Goal: Information Seeking & Learning: Learn about a topic

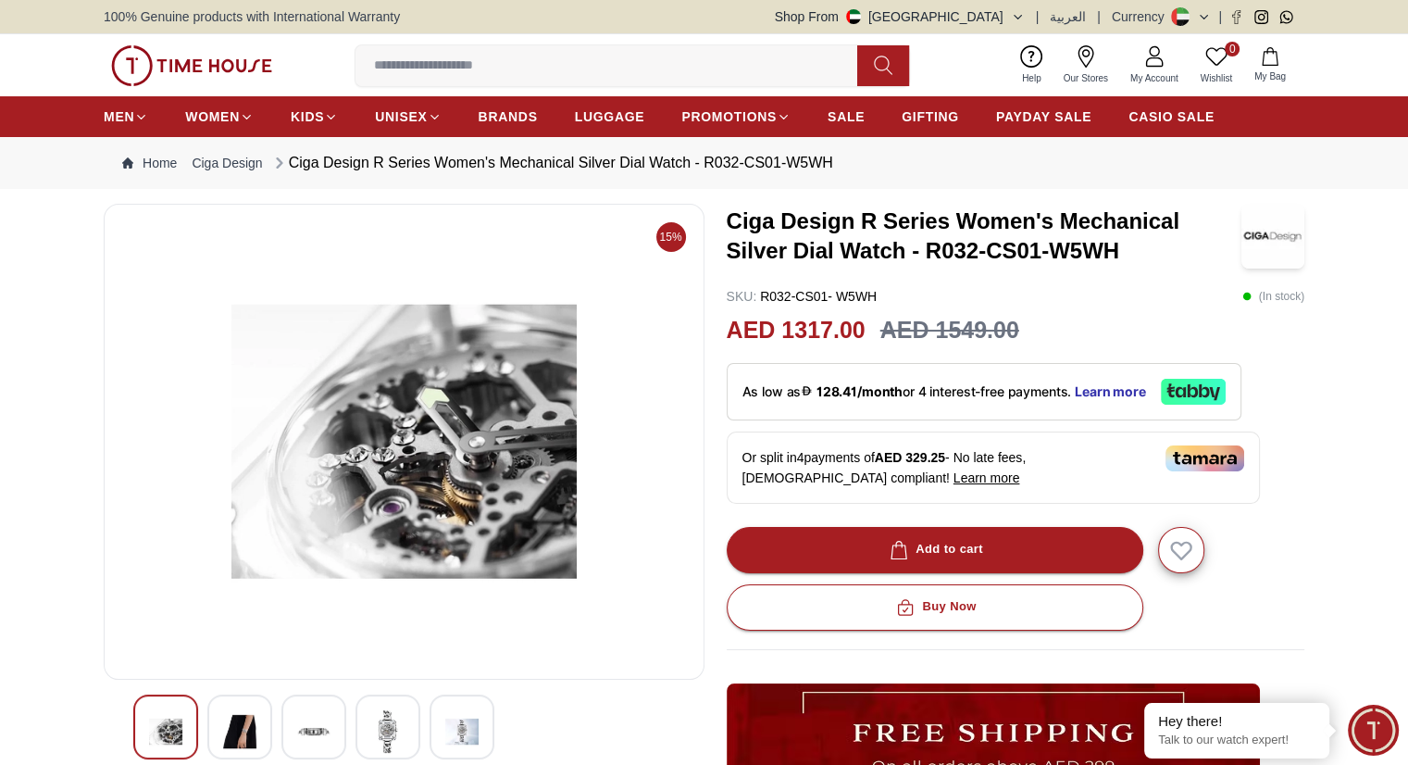
click at [194, 70] on img at bounding box center [191, 65] width 161 height 41
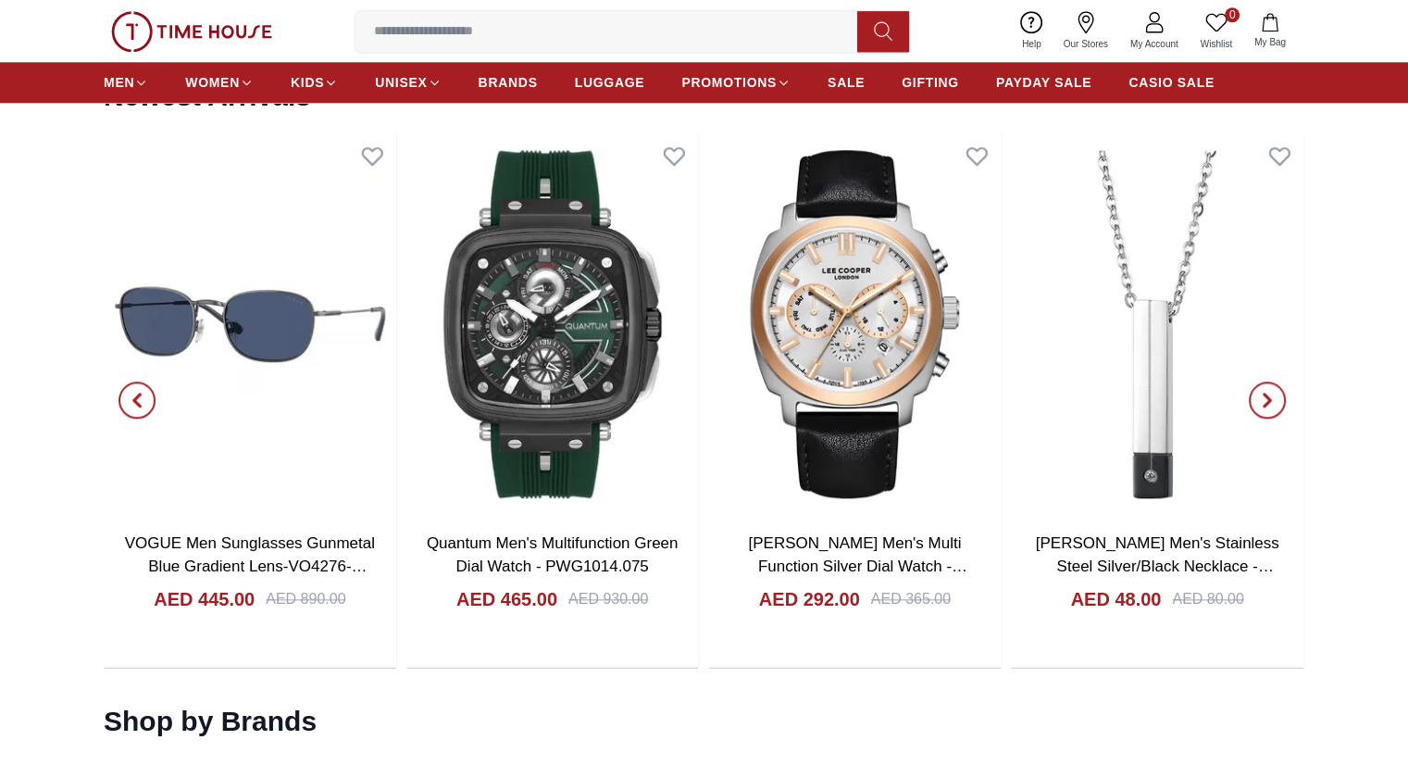
scroll to position [1972, 0]
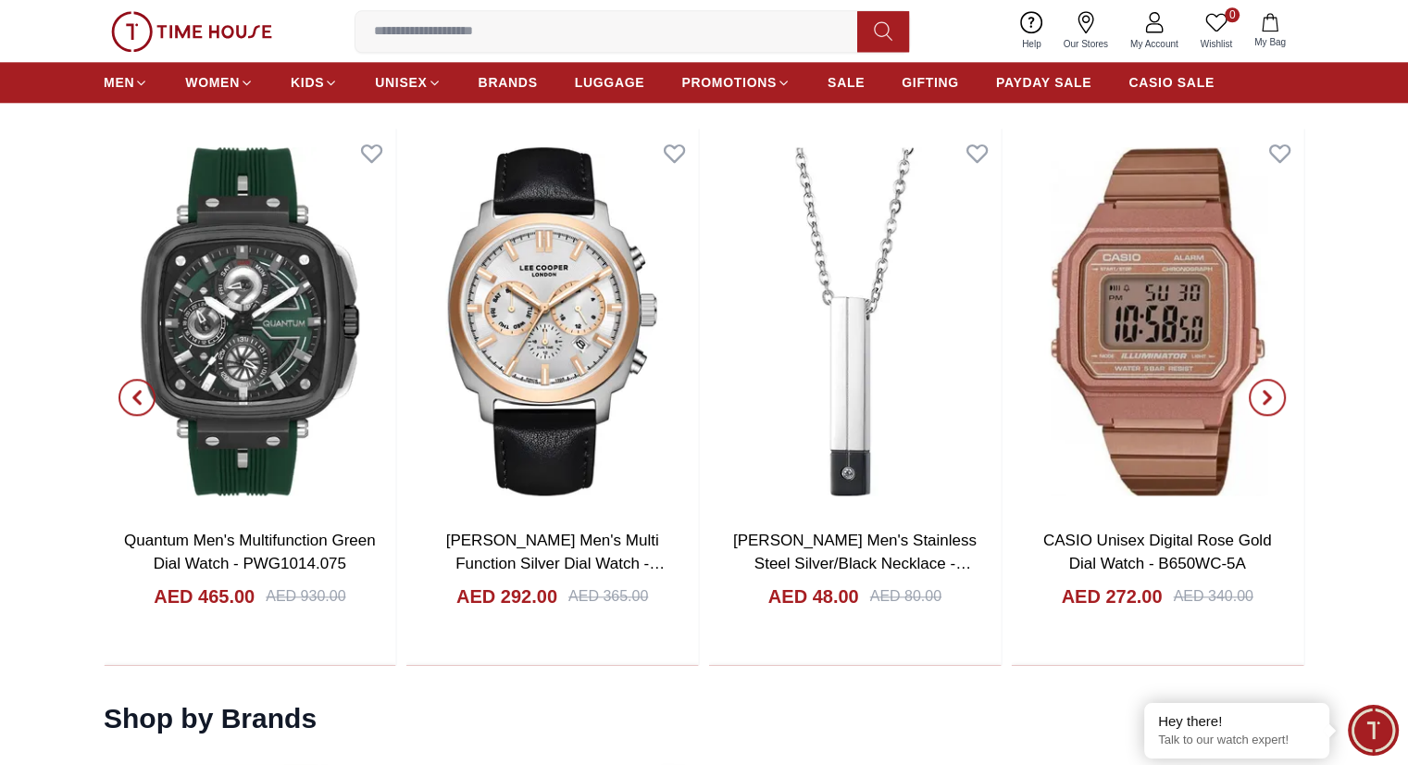
click at [1277, 394] on span "button" at bounding box center [1267, 397] width 37 height 37
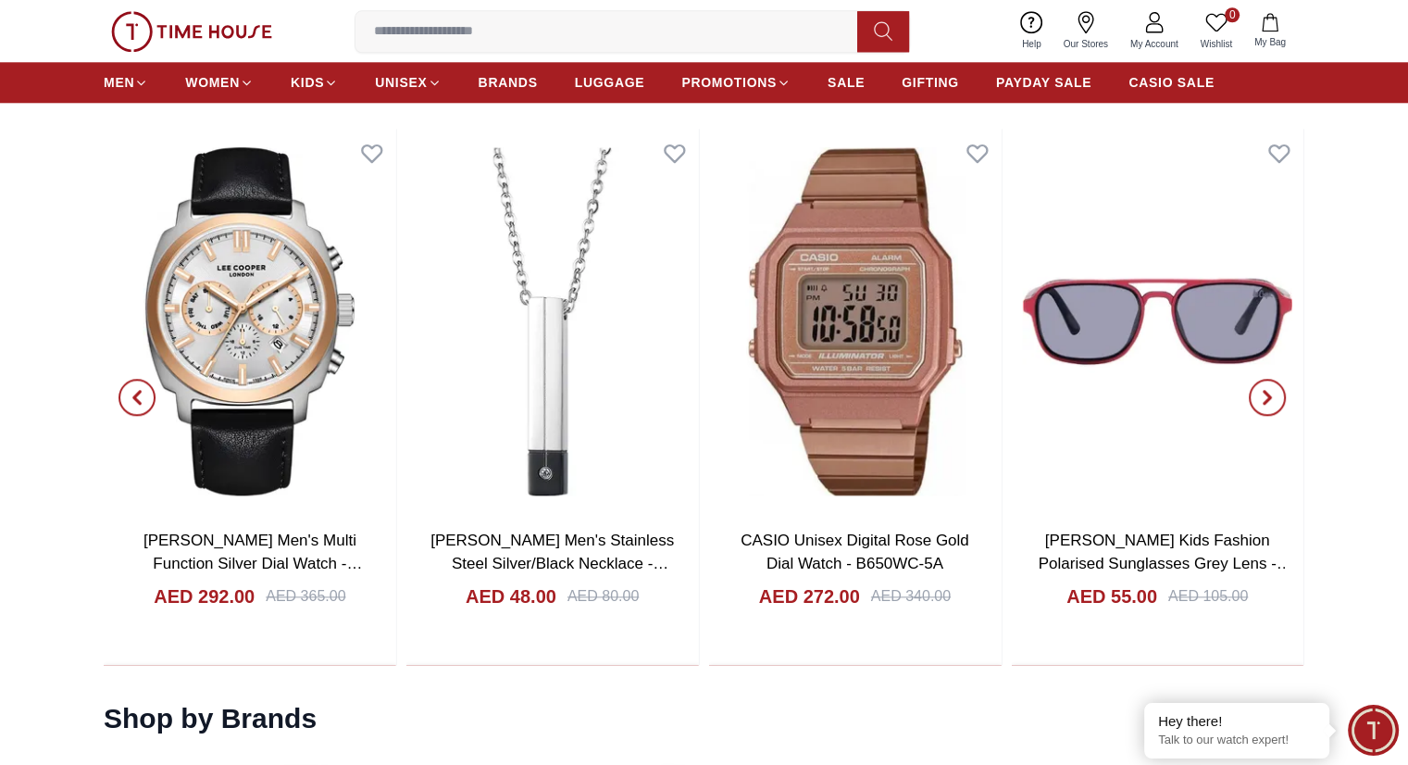
click at [1277, 394] on span "button" at bounding box center [1267, 397] width 37 height 37
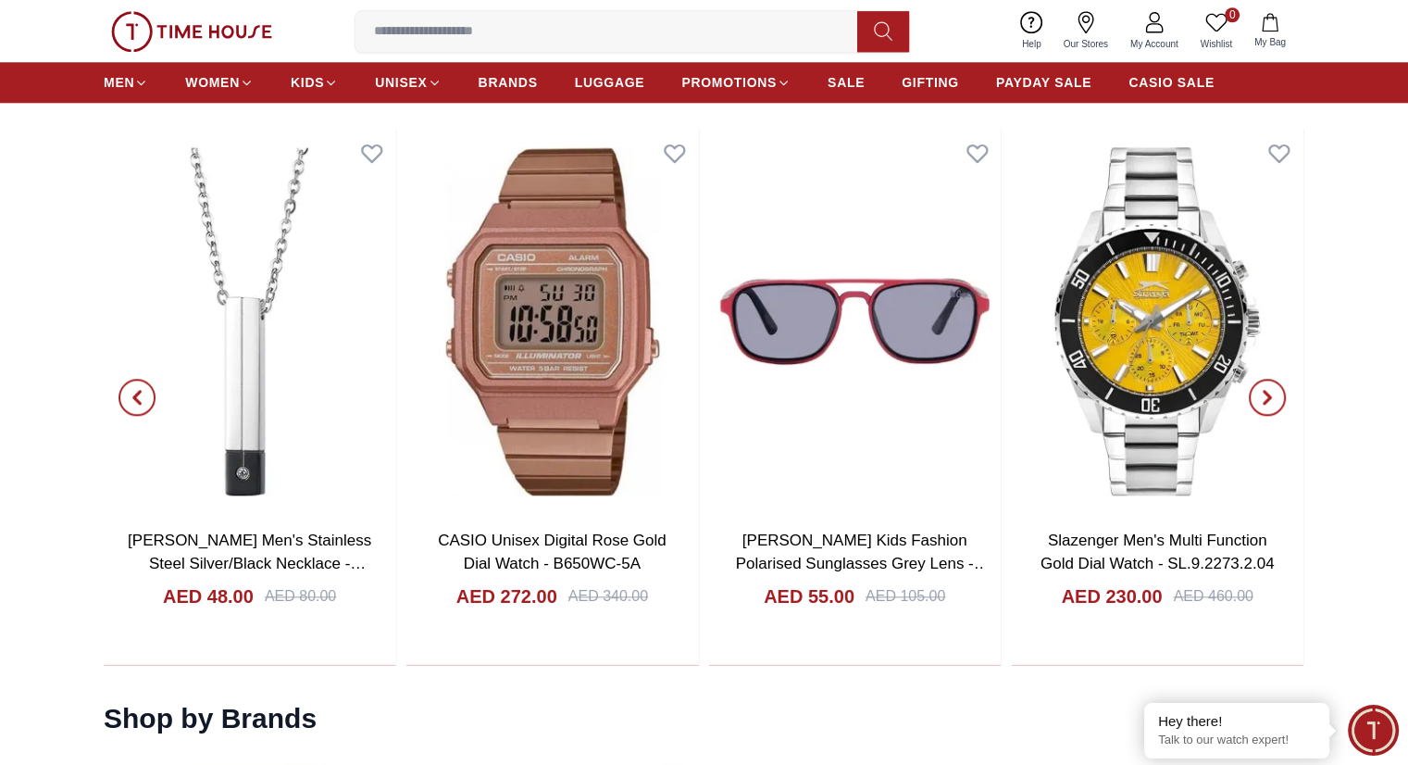
click at [1277, 394] on span "button" at bounding box center [1267, 397] width 37 height 37
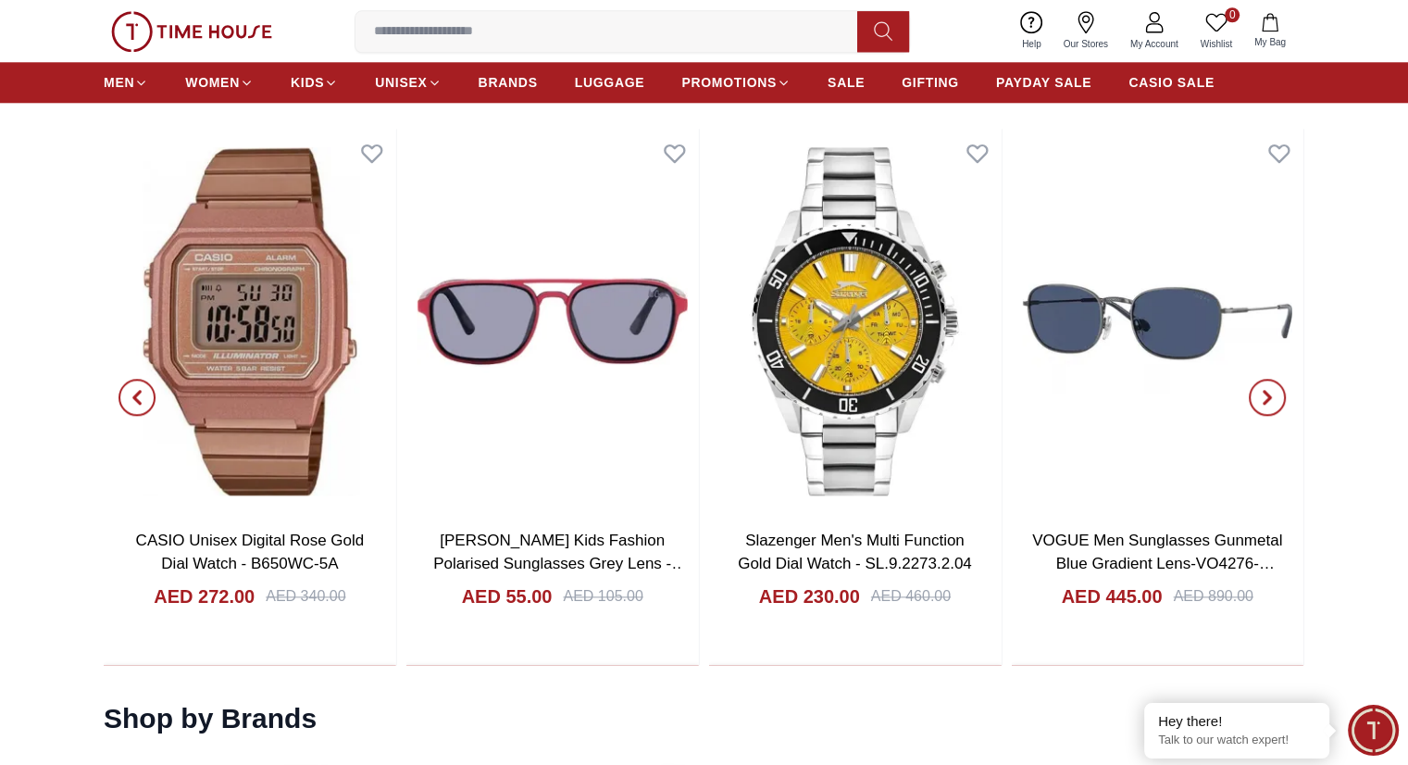
click at [1277, 394] on span "button" at bounding box center [1267, 397] width 37 height 37
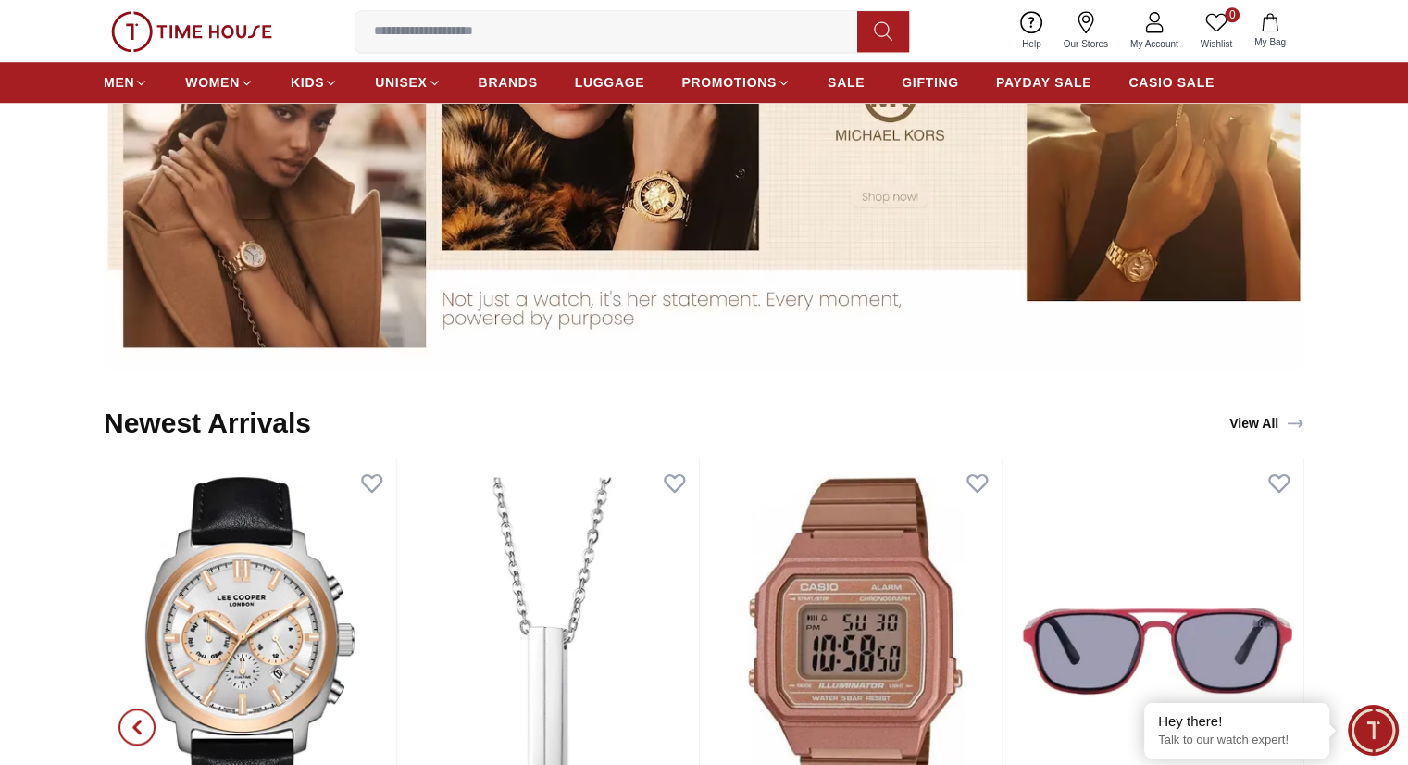
scroll to position [1636, 0]
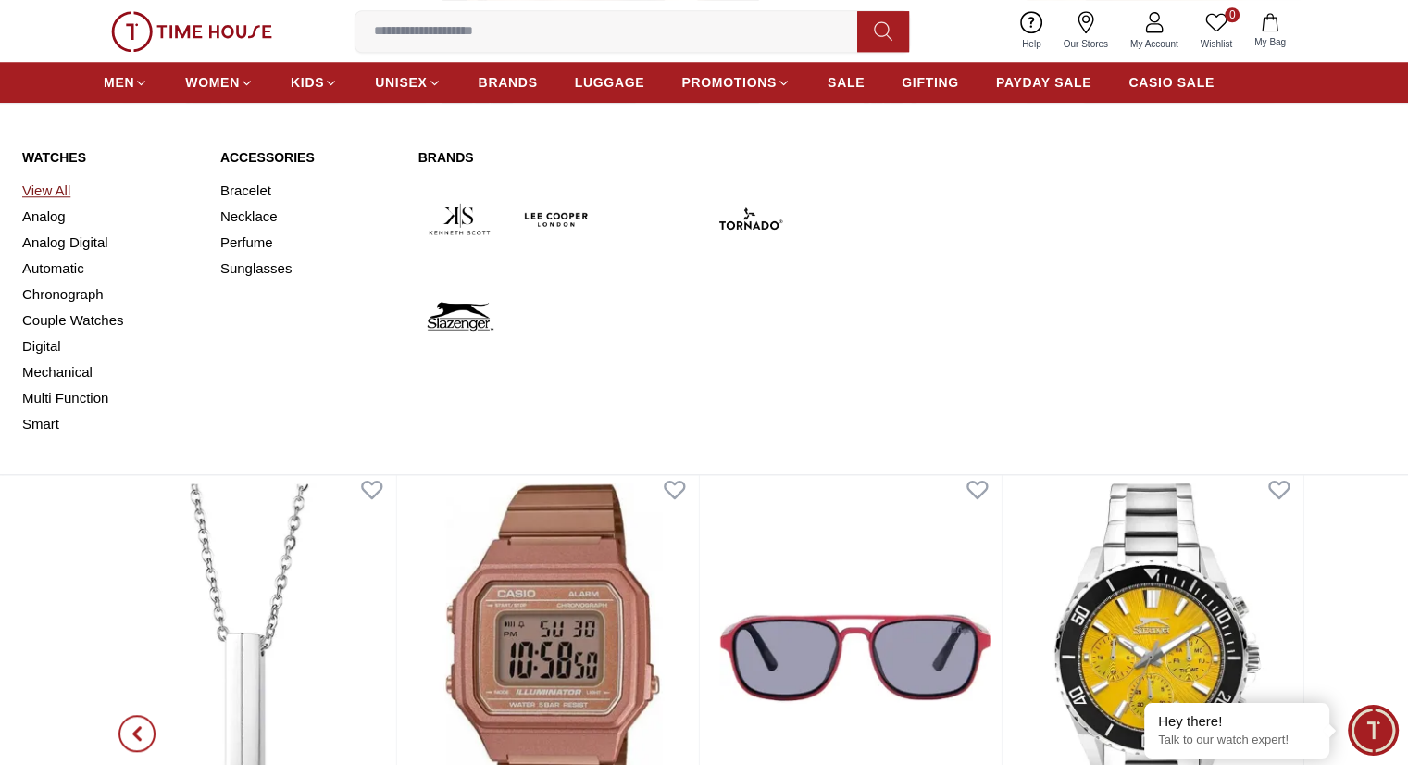
click at [57, 191] on link "View All" at bounding box center [110, 191] width 176 height 26
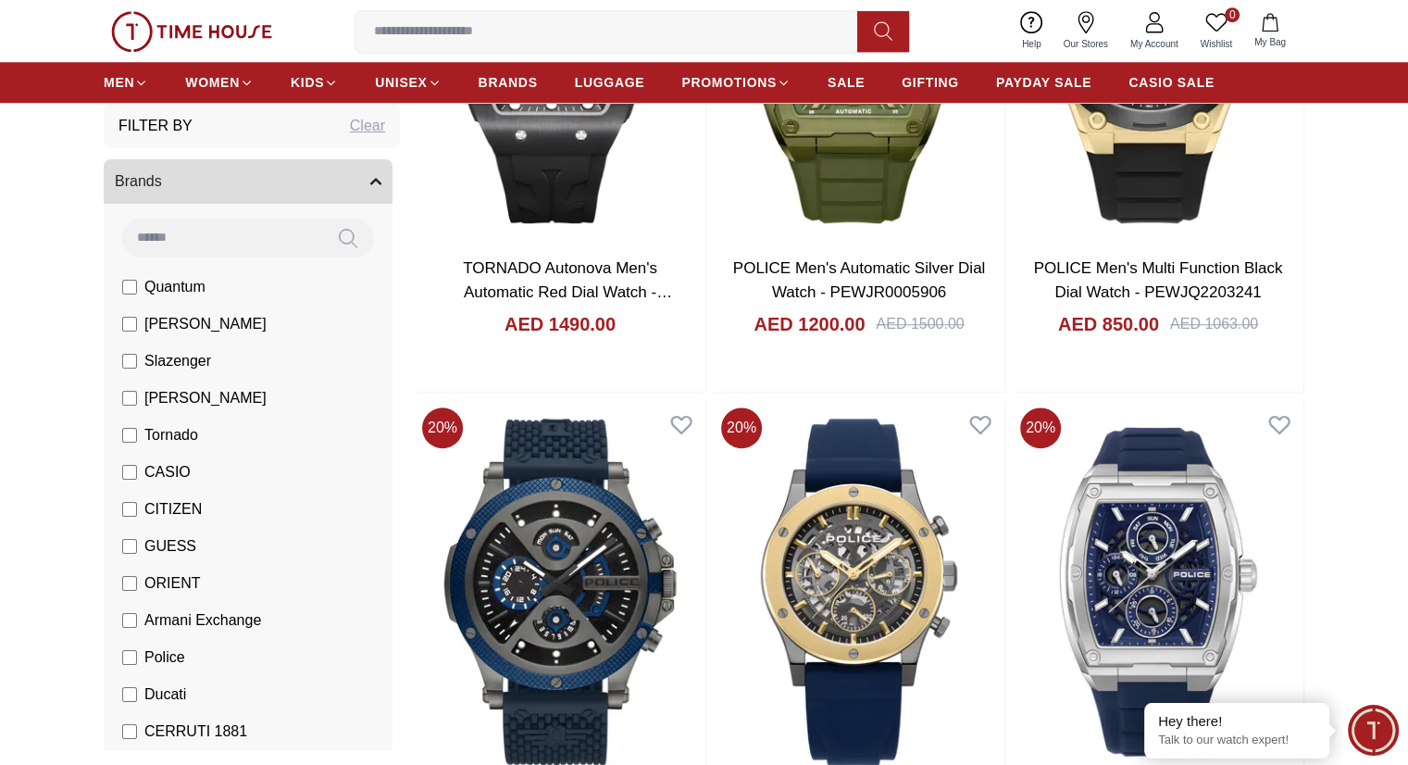
scroll to position [1494, 0]
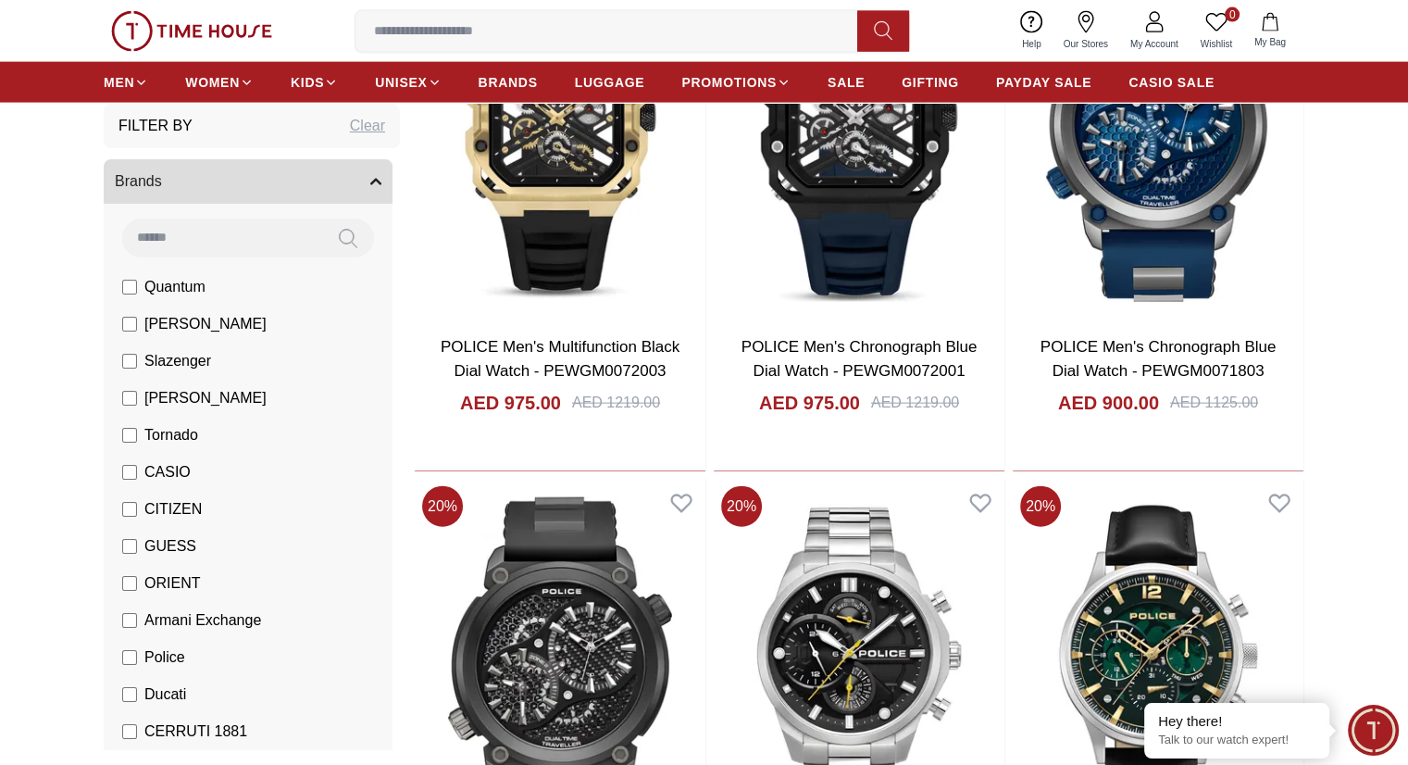
scroll to position [4117, 0]
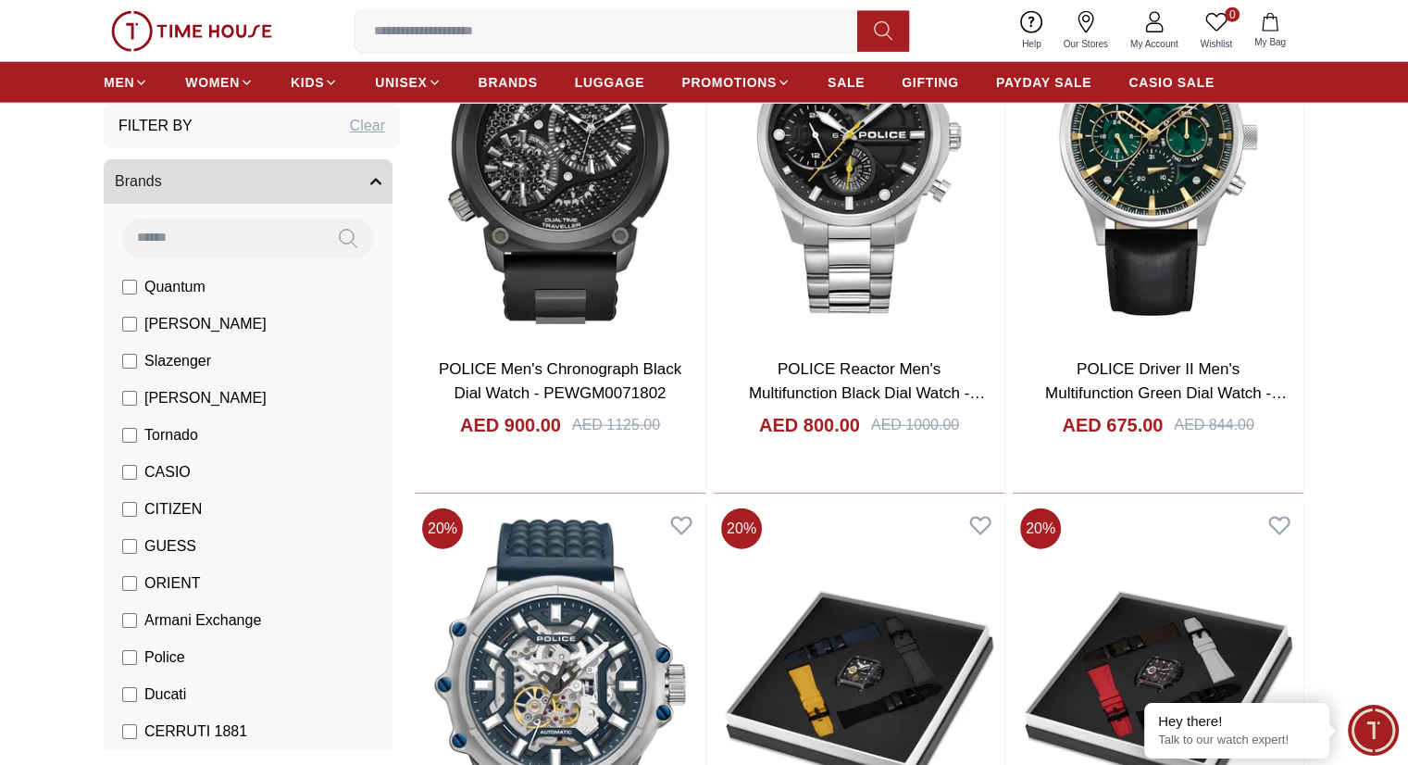
scroll to position [4635, 0]
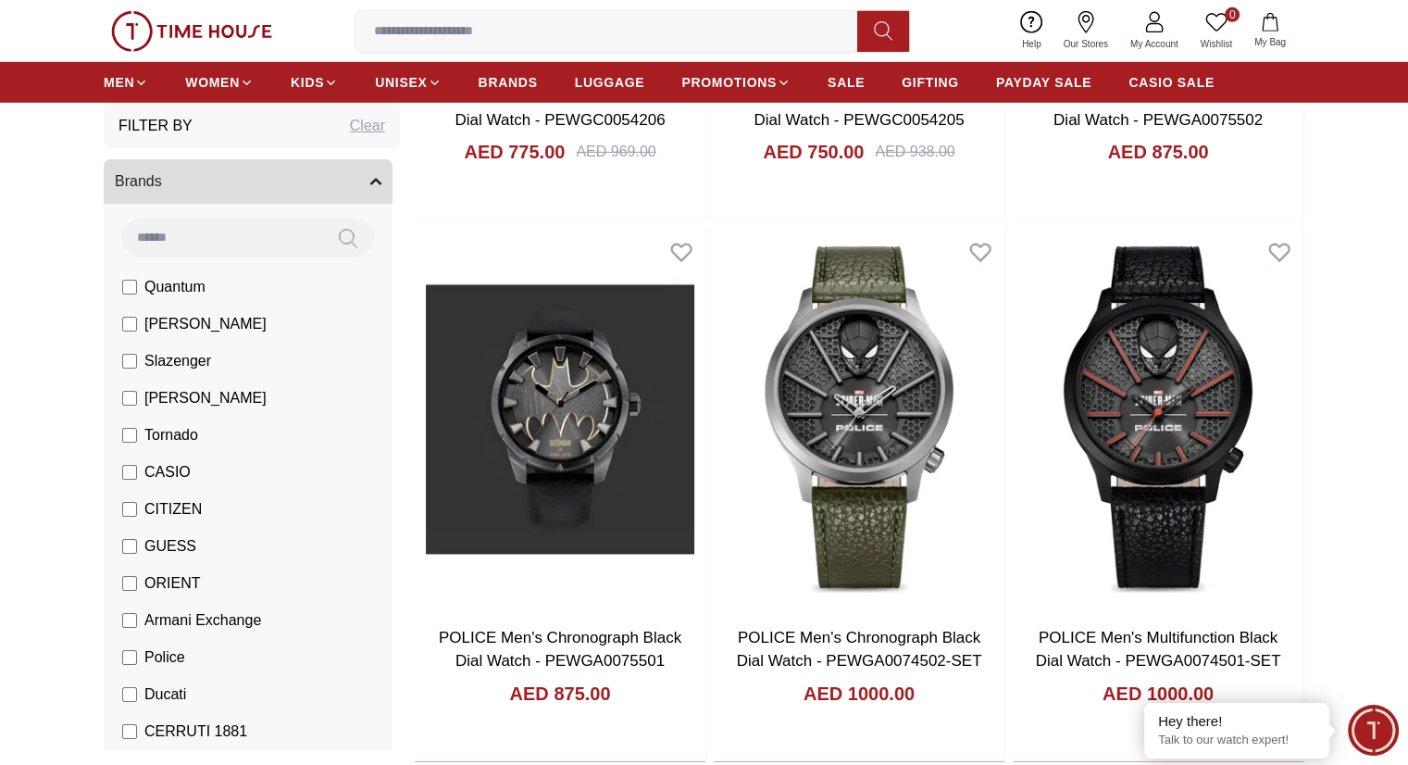
scroll to position [5992, 0]
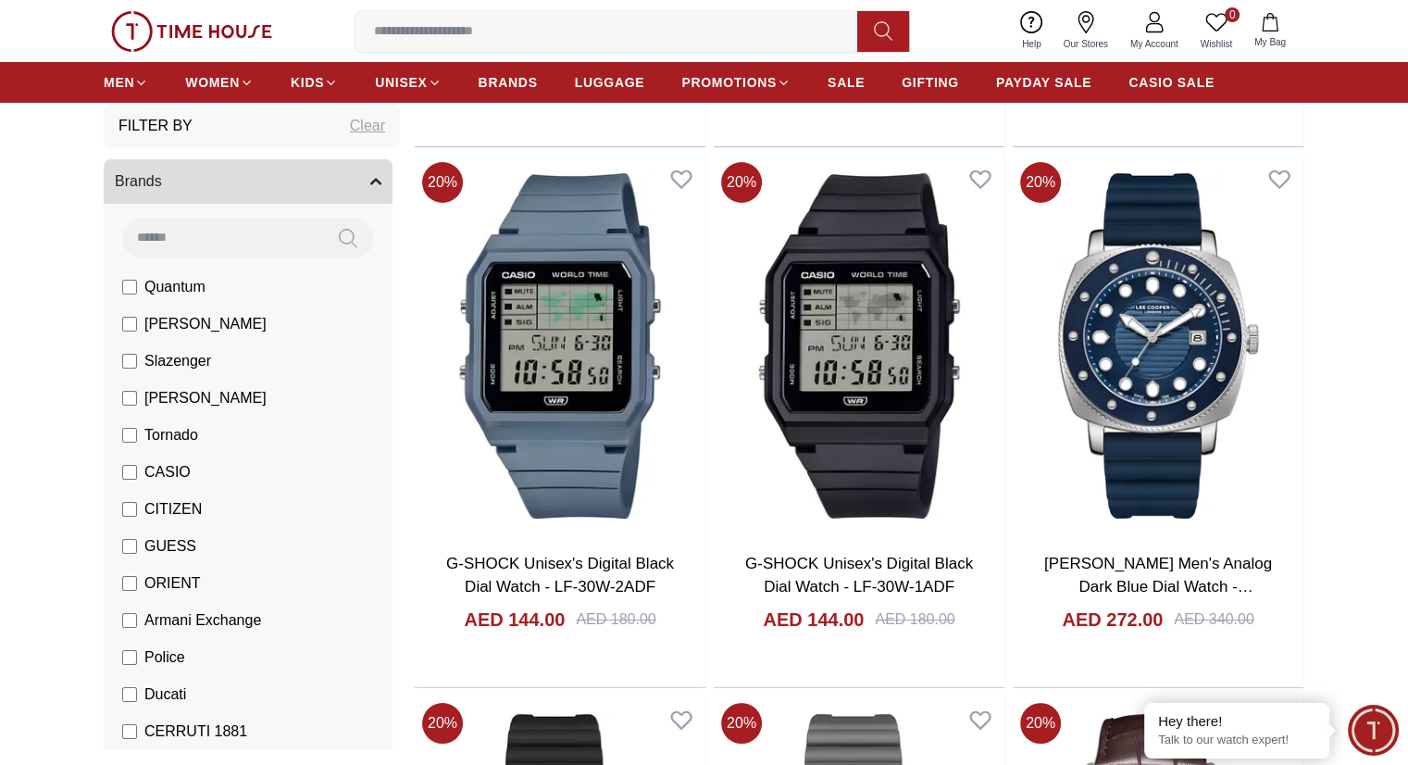
scroll to position [7145, 0]
click at [1378, 339] on section "Filter By Clear Brands Quantum Lee Cooper Slazenger Kenneth Scott Tornado CASIO…" at bounding box center [704, 409] width 1408 height 14703
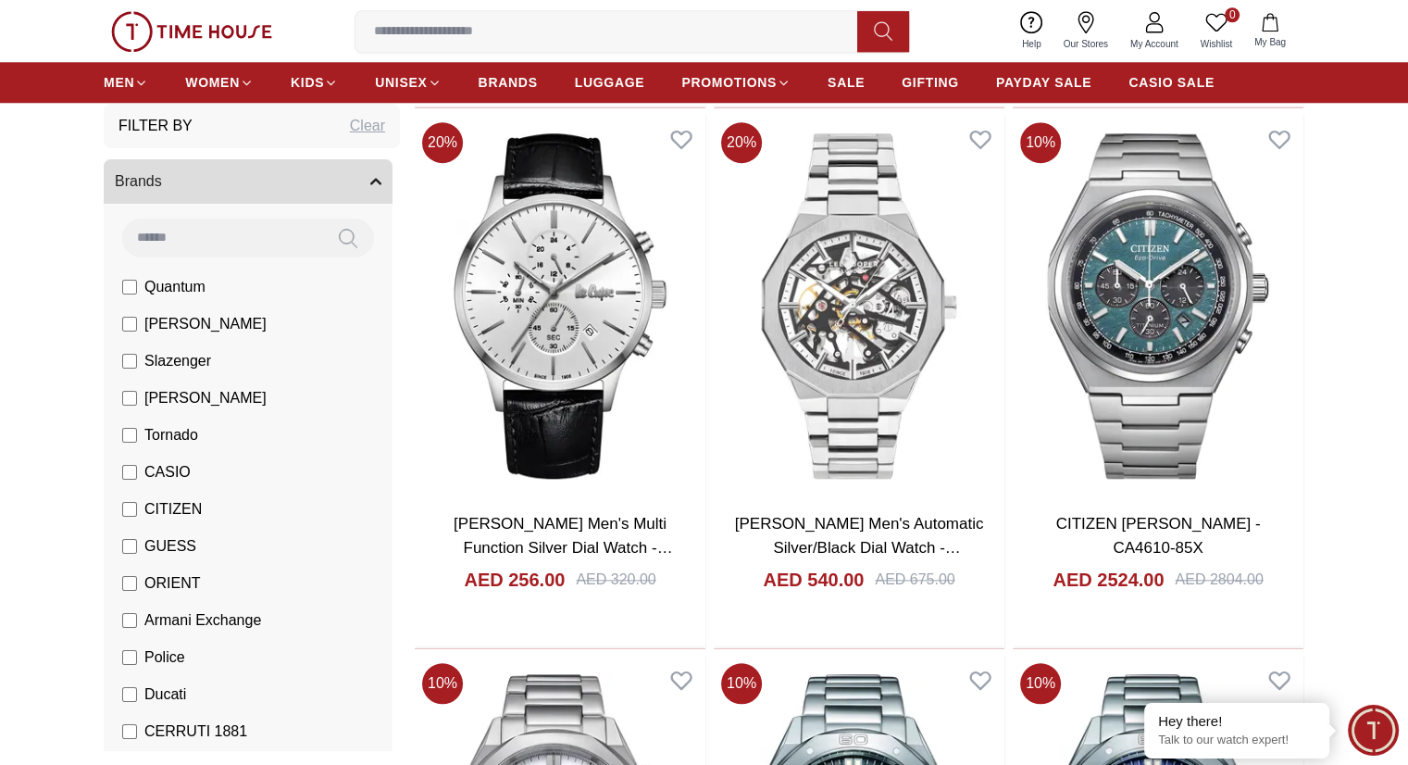
scroll to position [8810, 0]
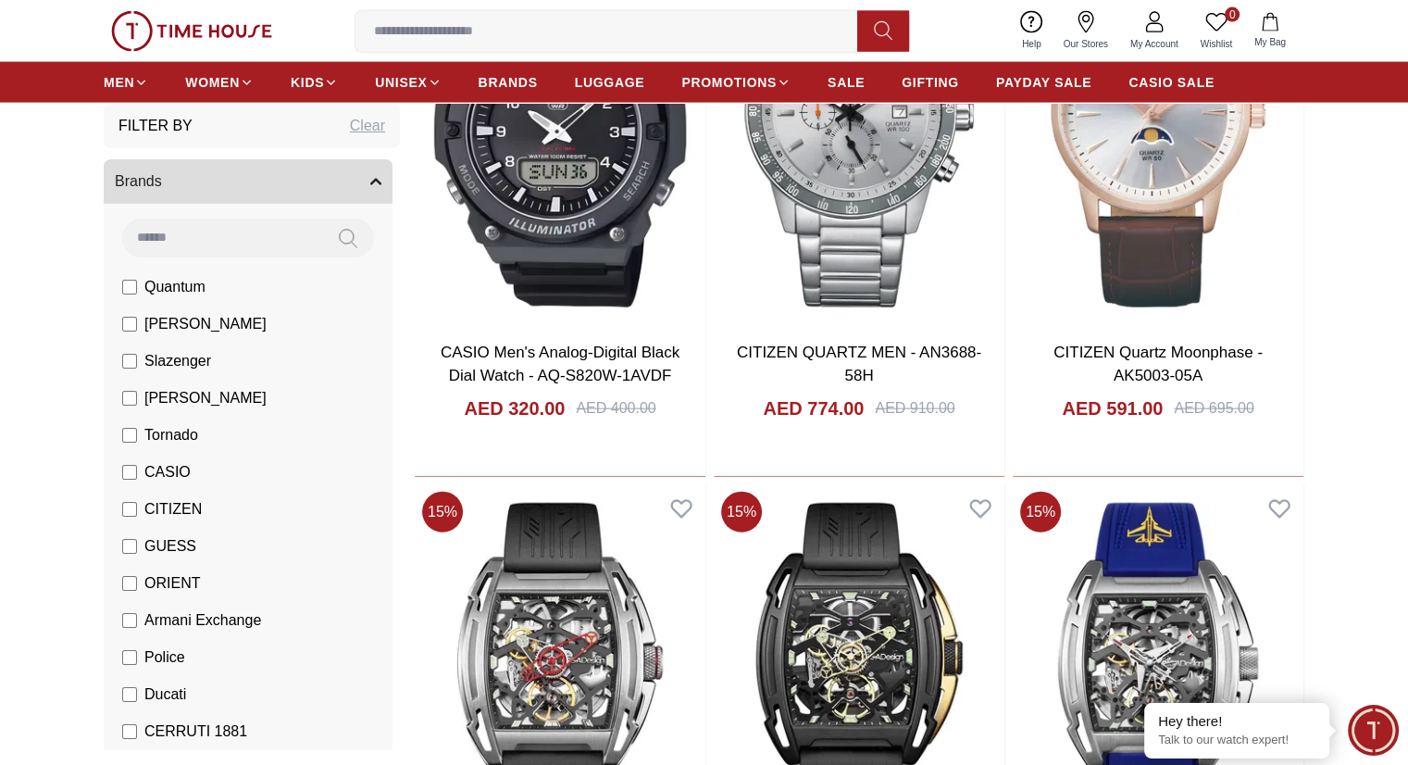
scroll to position [11140, 0]
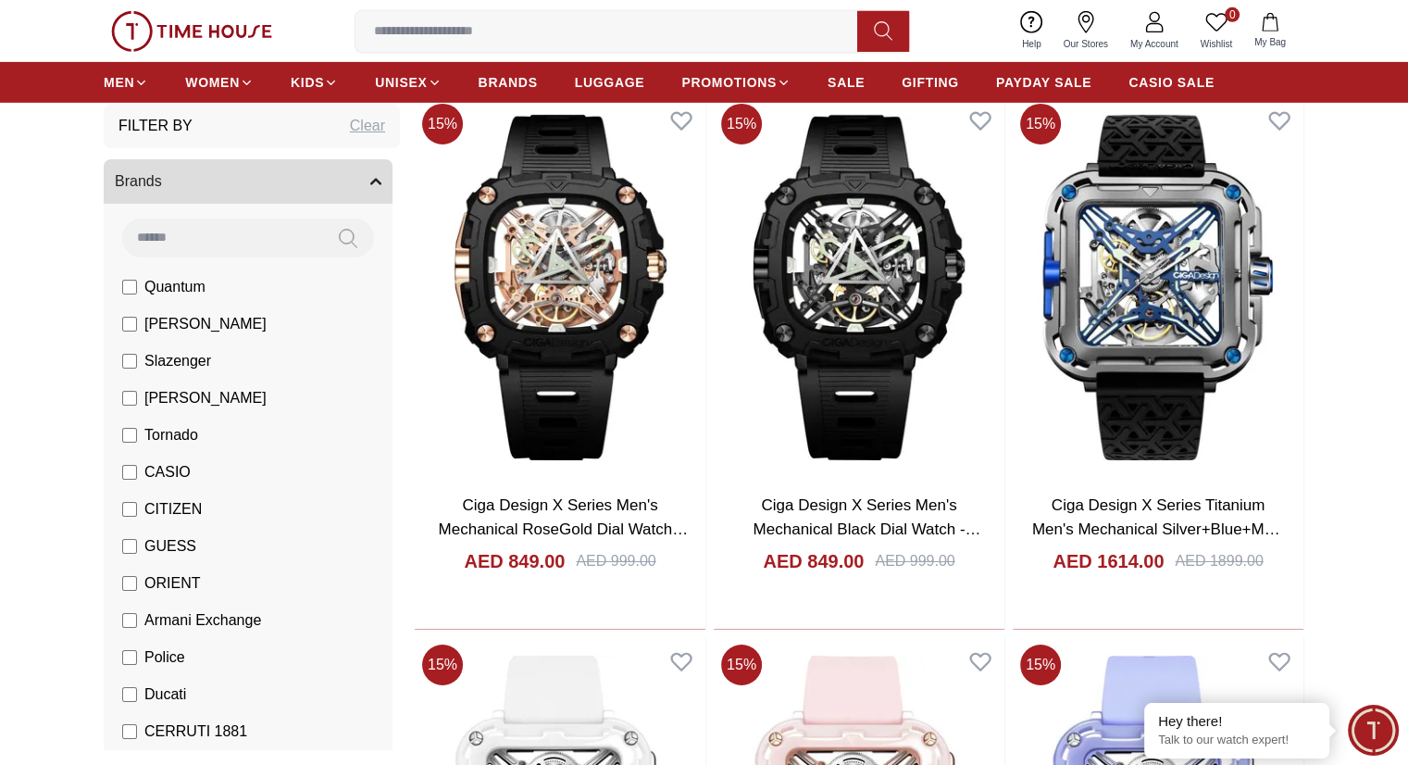
scroll to position [13164, 0]
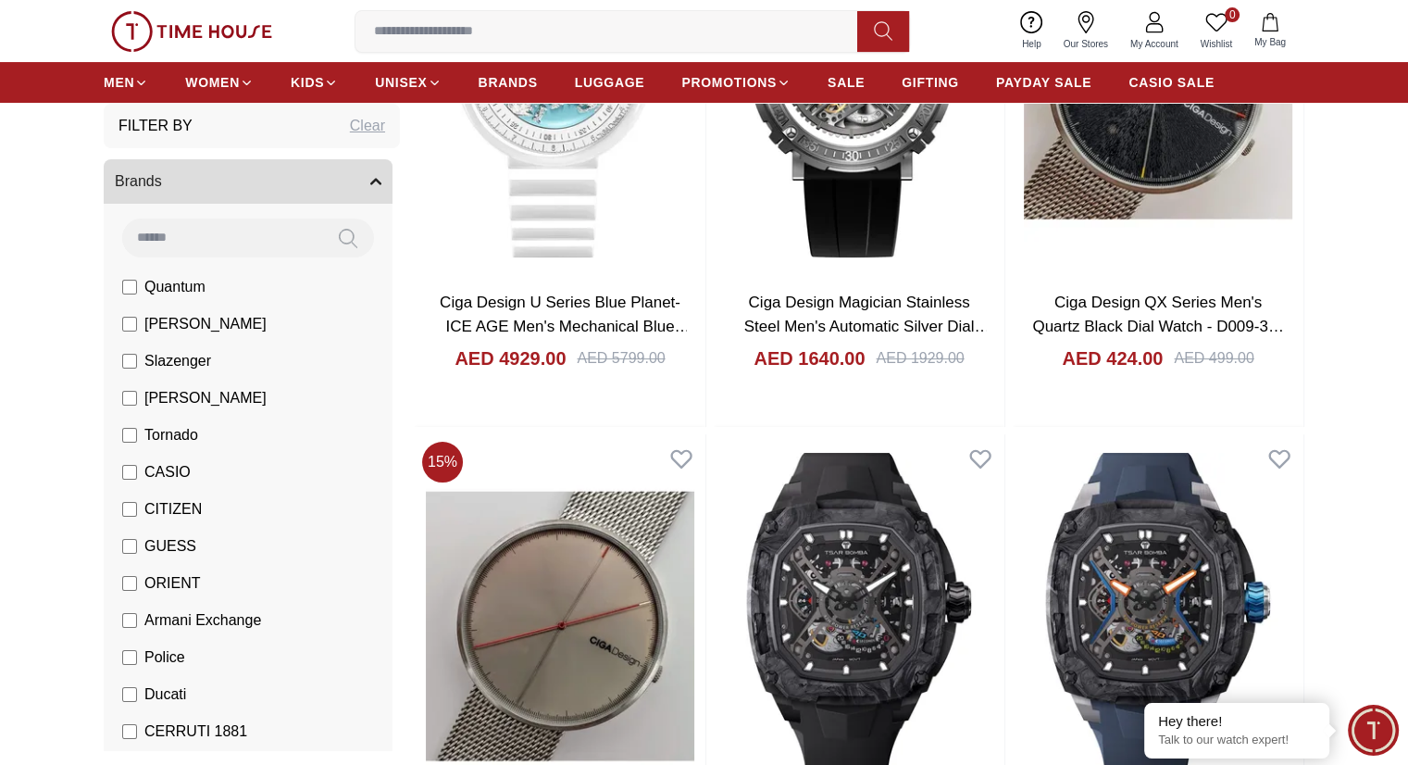
scroll to position [14434, 0]
